Goal: Task Accomplishment & Management: Use online tool/utility

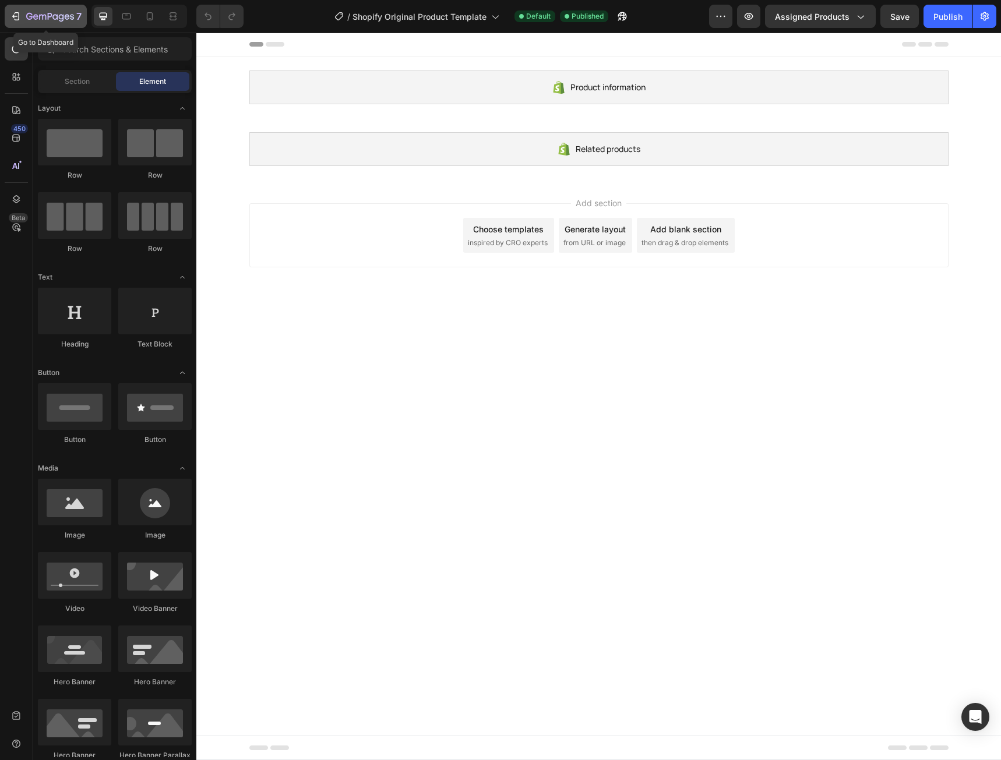
click at [22, 16] on div "7" at bounding box center [46, 16] width 72 height 14
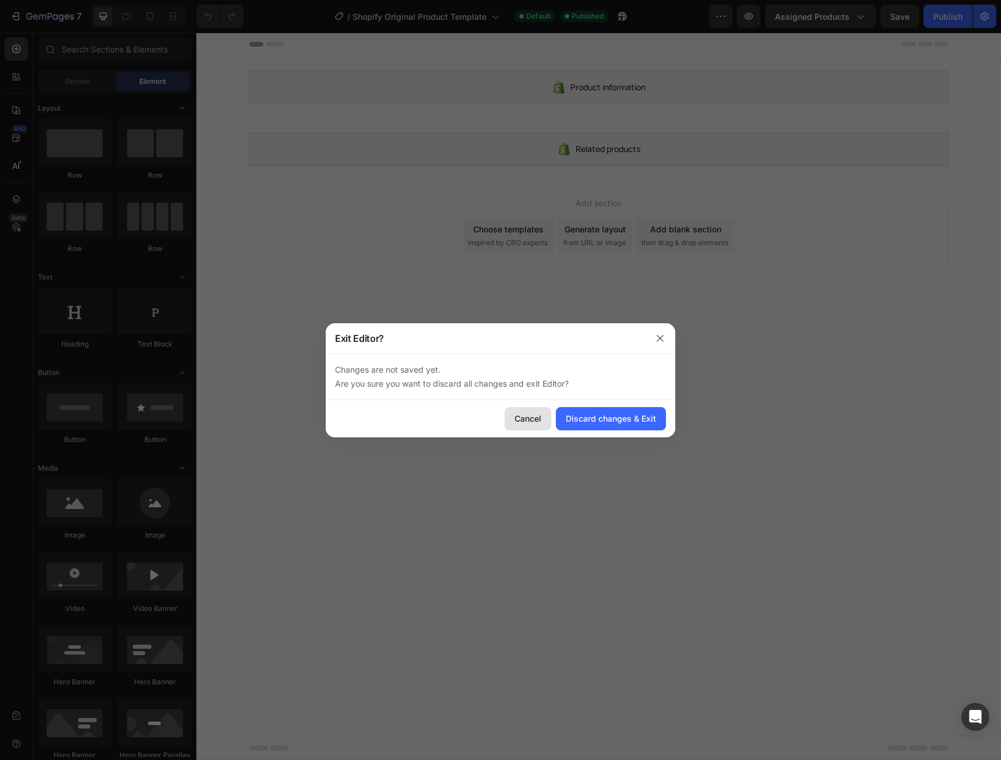
click at [528, 426] on button "Cancel" at bounding box center [527, 418] width 47 height 23
click at [593, 433] on div "Cancel Discard changes & Exit" at bounding box center [500, 418] width 349 height 37
click at [603, 429] on button "Discard changes & Exit" at bounding box center [611, 418] width 110 height 23
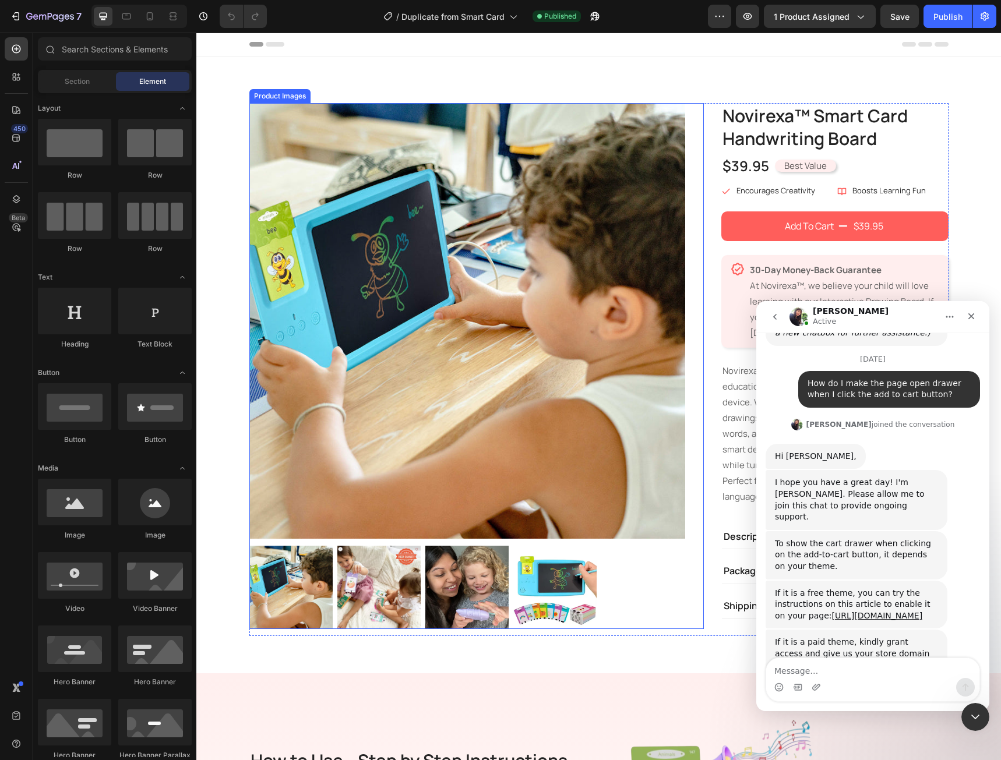
scroll to position [2726, 0]
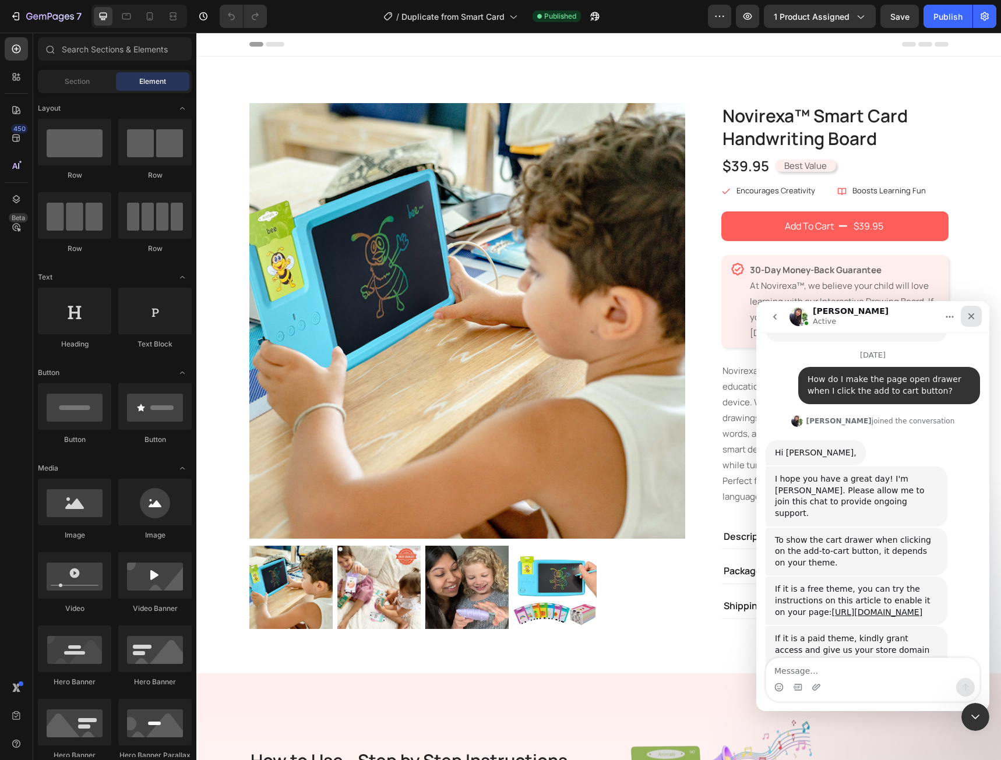
click at [969, 319] on icon "Close" at bounding box center [971, 316] width 6 height 6
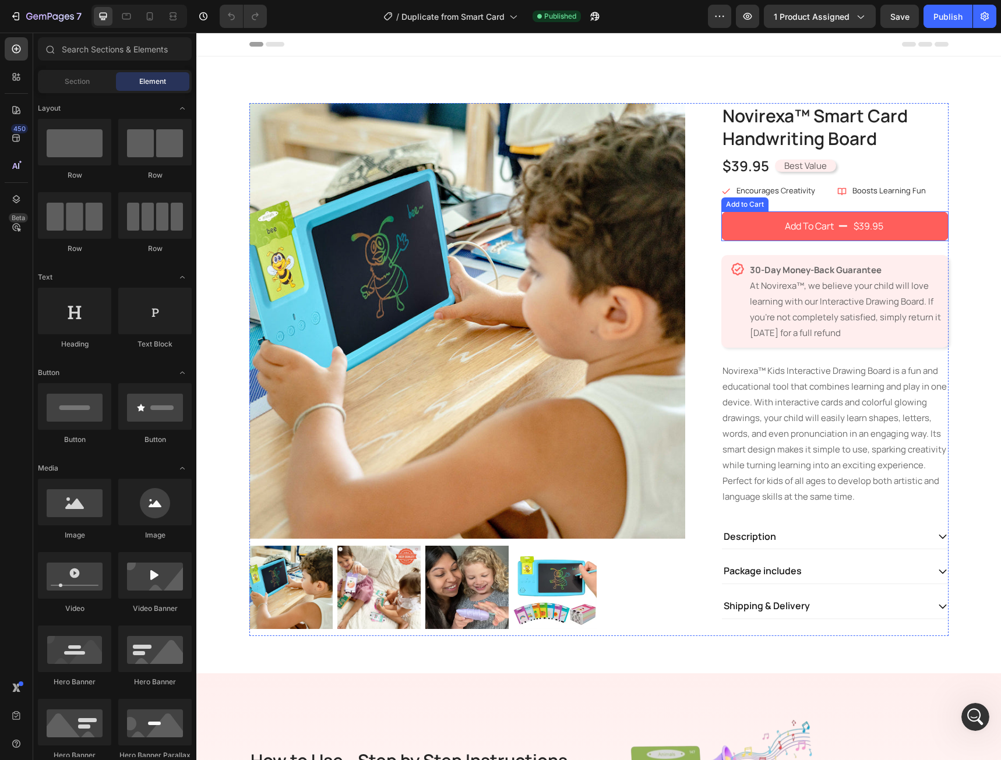
click at [754, 236] on button "Add To Cart $39.95" at bounding box center [834, 225] width 227 height 29
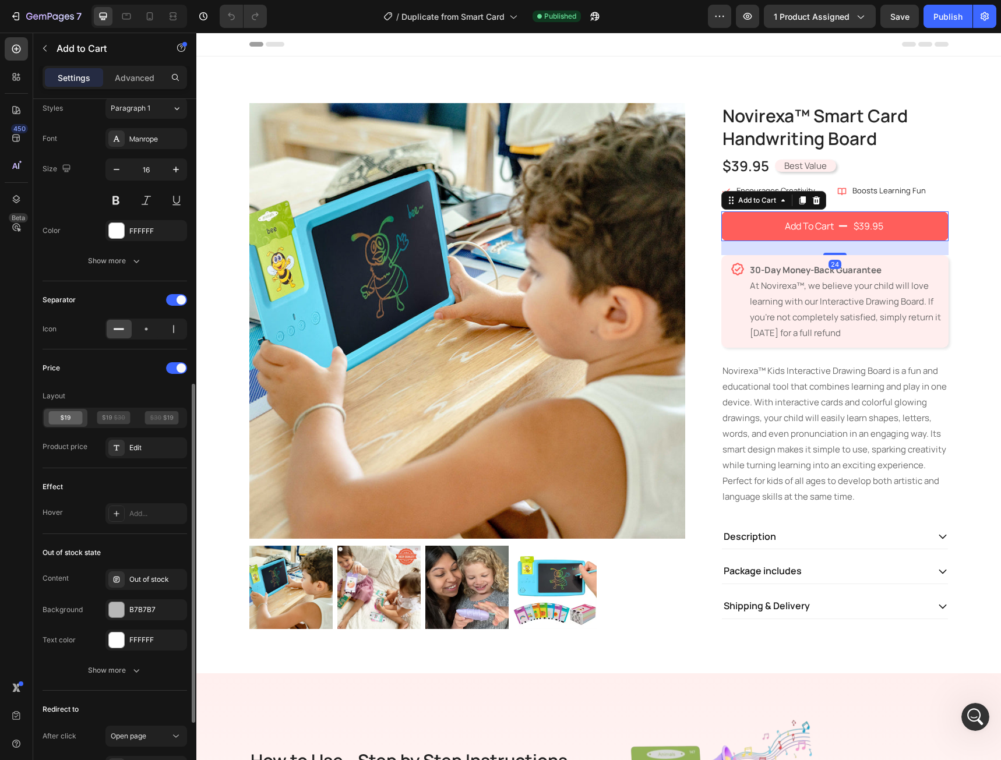
scroll to position [726, 0]
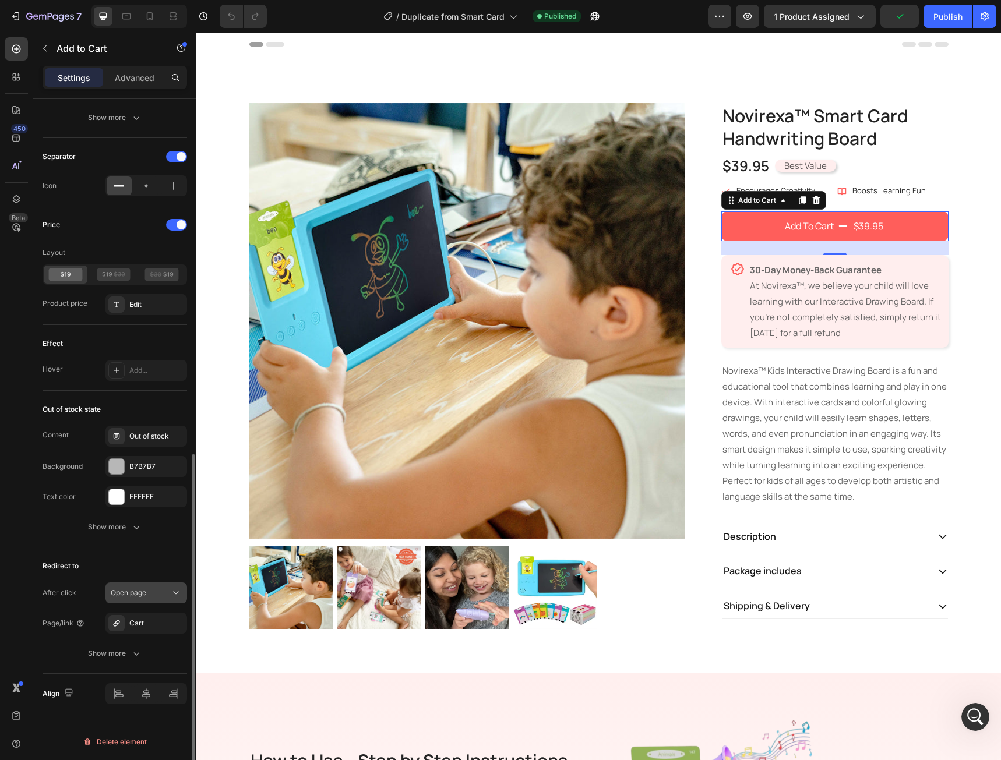
click at [141, 593] on span "Open page" at bounding box center [129, 592] width 36 height 9
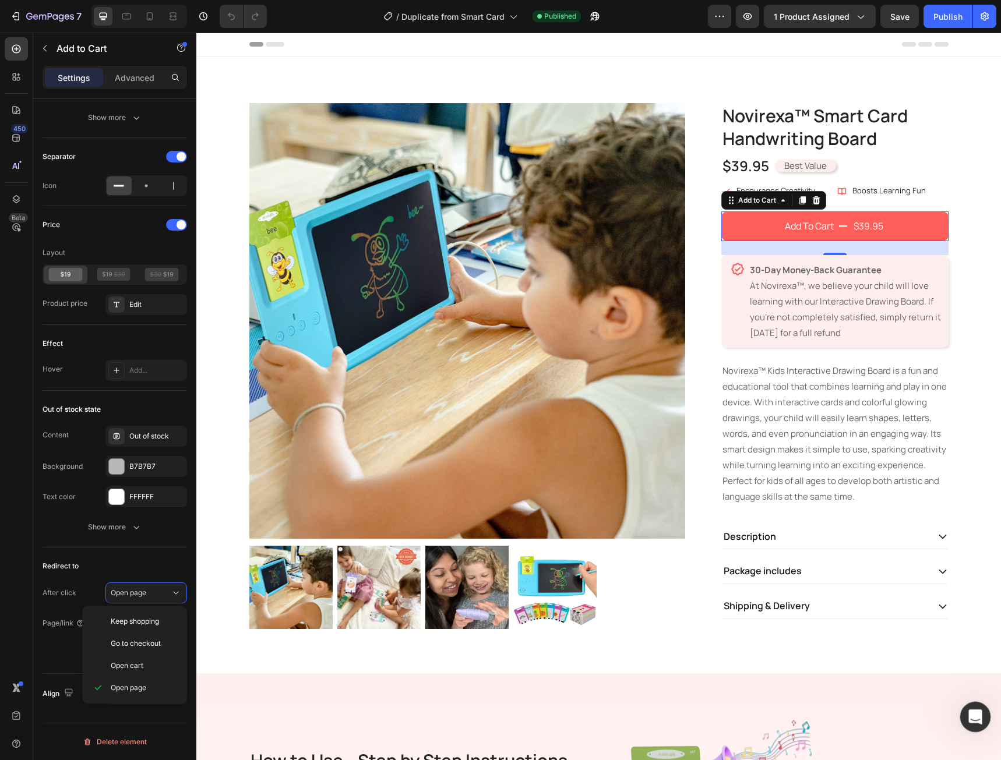
click at [975, 712] on icon "Open Intercom Messenger" at bounding box center [973, 715] width 19 height 19
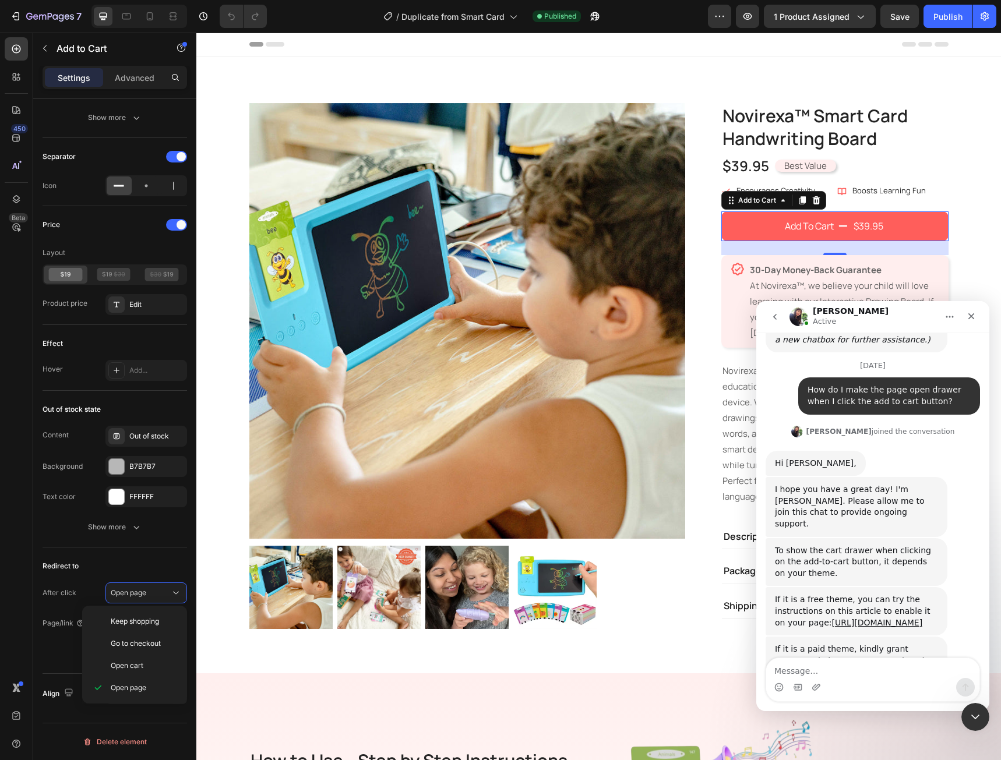
scroll to position [2726, 0]
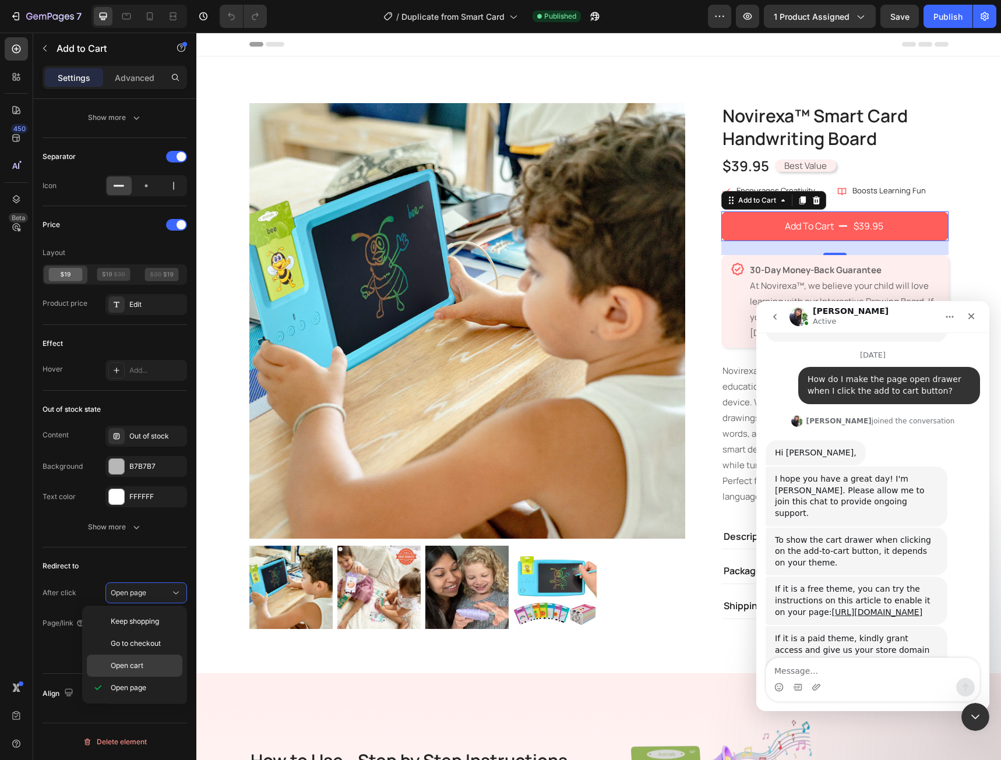
click at [125, 666] on span "Open cart" at bounding box center [127, 665] width 33 height 10
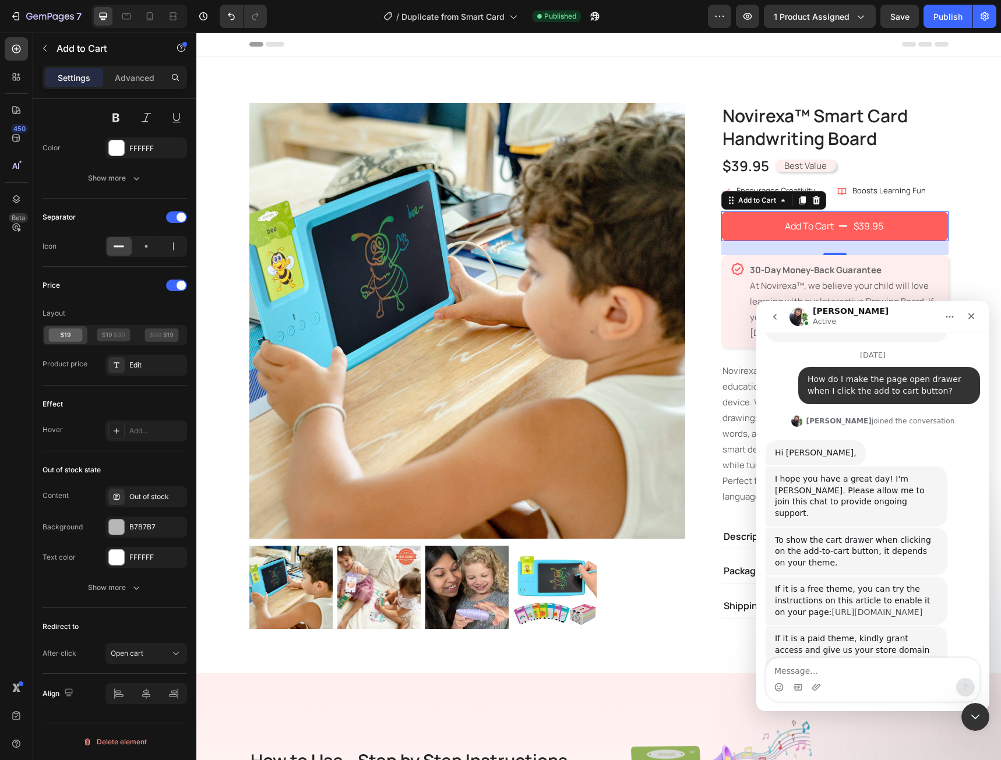
click at [842, 607] on link "[URL][DOMAIN_NAME]" at bounding box center [877, 611] width 91 height 9
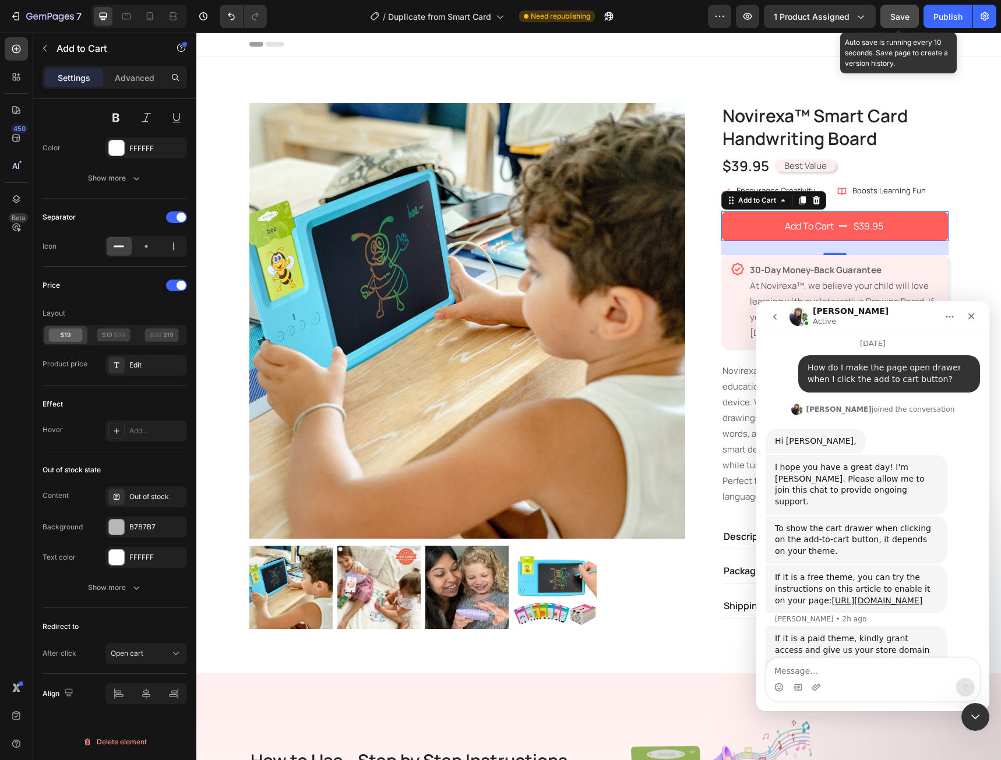
click at [910, 17] on button "Save" at bounding box center [899, 16] width 38 height 23
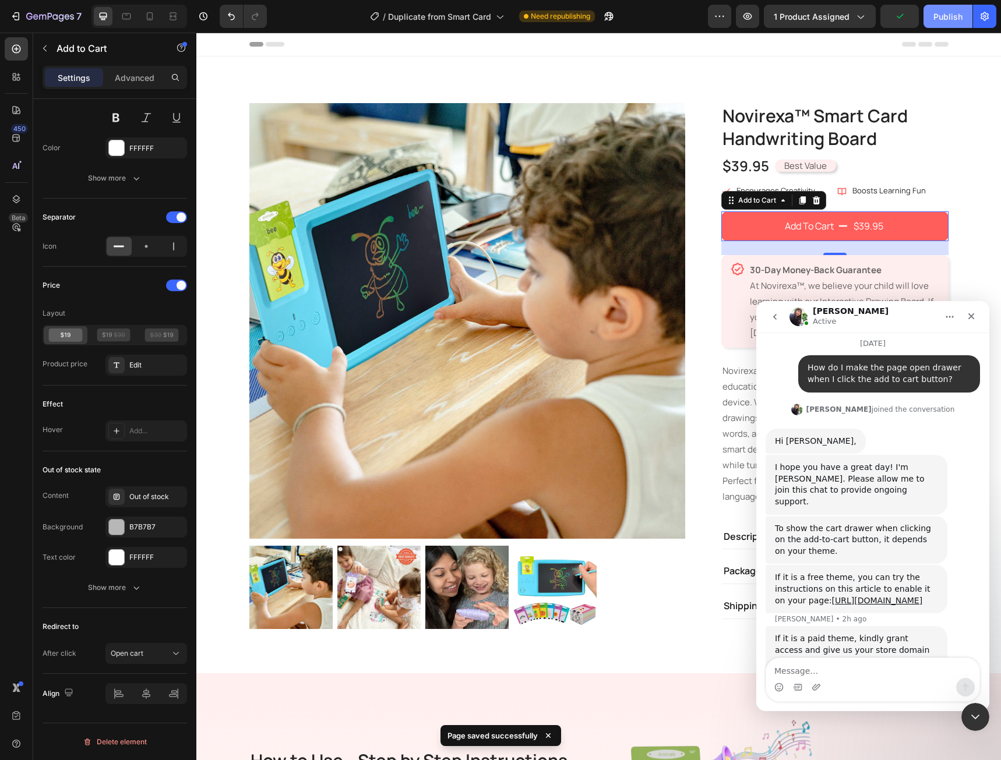
click at [932, 17] on button "Publish" at bounding box center [947, 16] width 49 height 23
click at [971, 317] on icon "Close" at bounding box center [971, 316] width 6 height 6
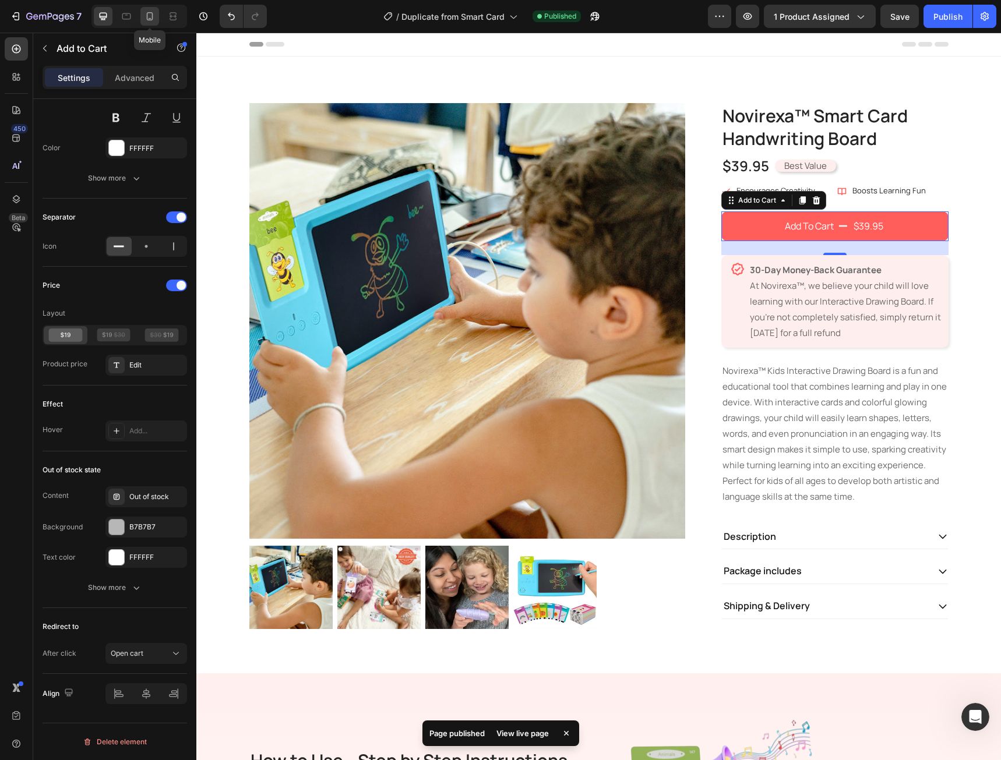
click at [154, 22] on icon at bounding box center [150, 16] width 12 height 12
type input "14"
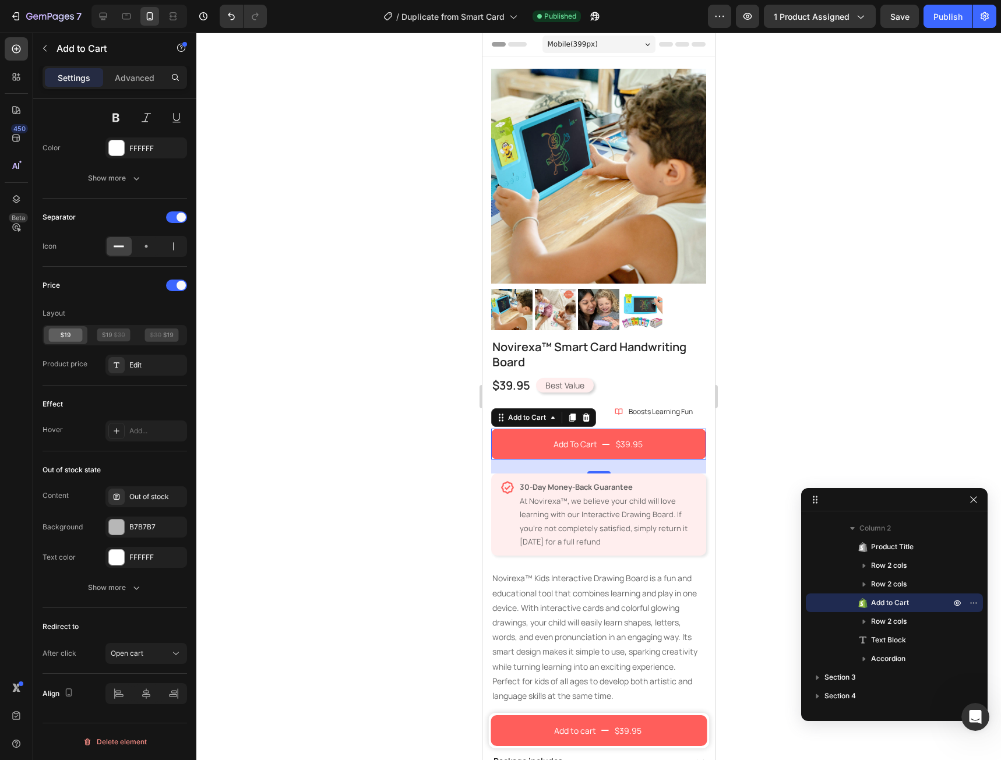
click at [550, 443] on button "Add To Cart $39.95" at bounding box center [598, 444] width 215 height 31
click at [559, 439] on div "Add To Cart" at bounding box center [575, 444] width 44 height 15
click at [535, 437] on button "Add To Cart $39.95" at bounding box center [598, 444] width 215 height 31
